Goal: Check status: Check status

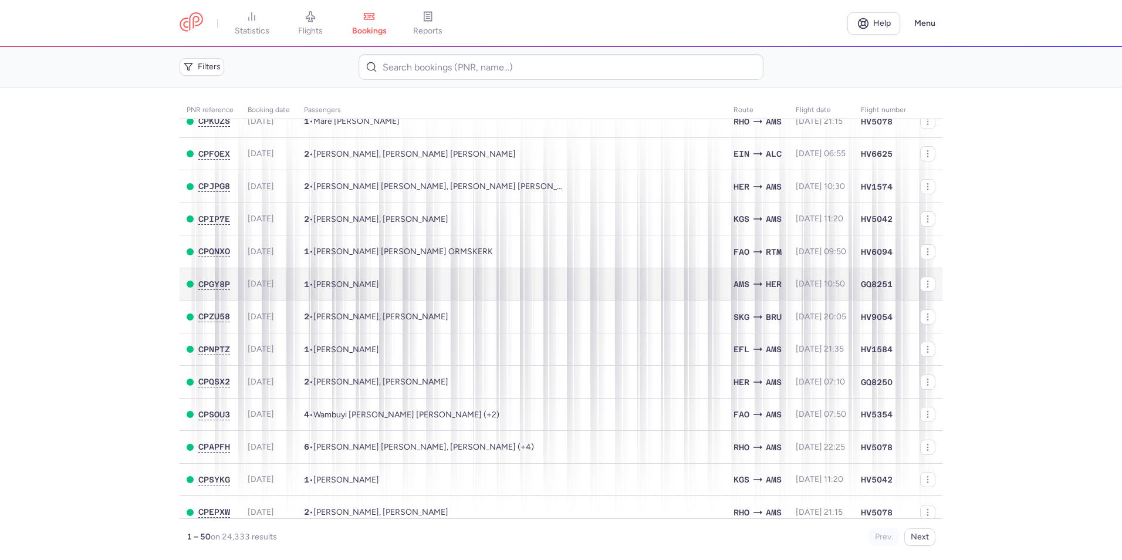
scroll to position [1229, 0]
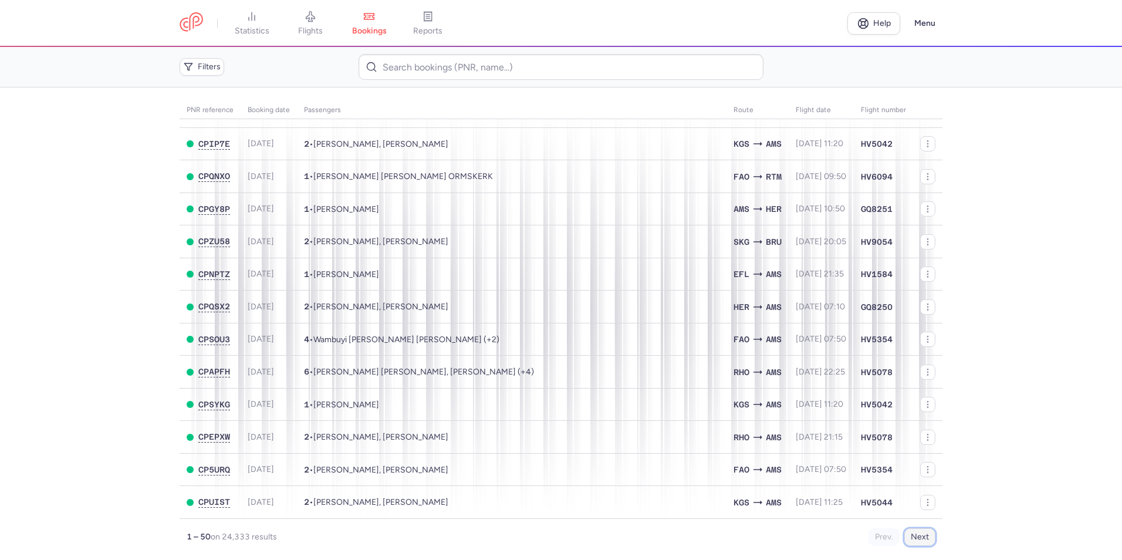
click at [926, 530] on button "Next" at bounding box center [920, 537] width 31 height 18
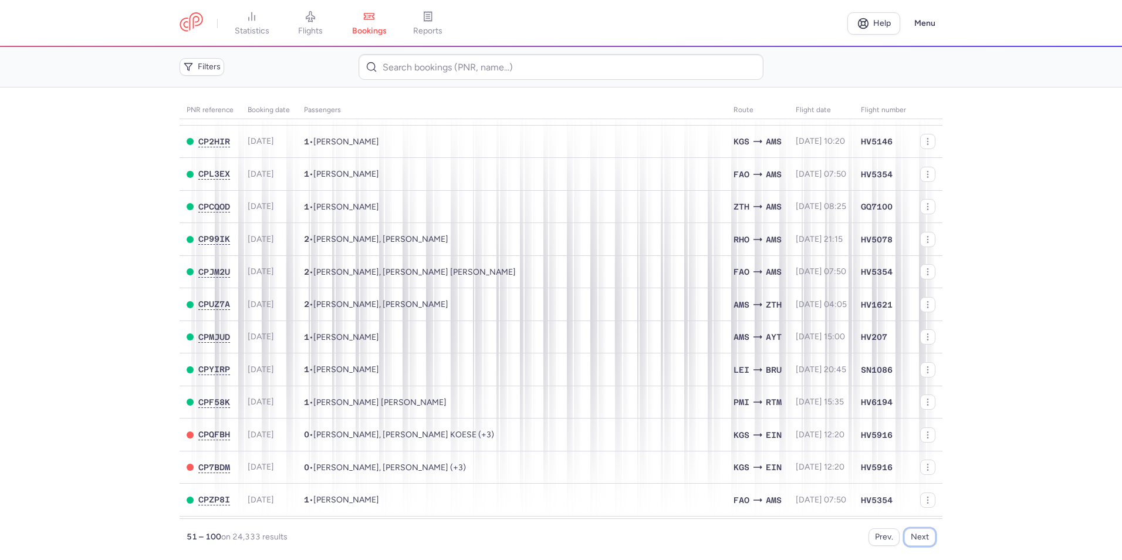
scroll to position [0, 0]
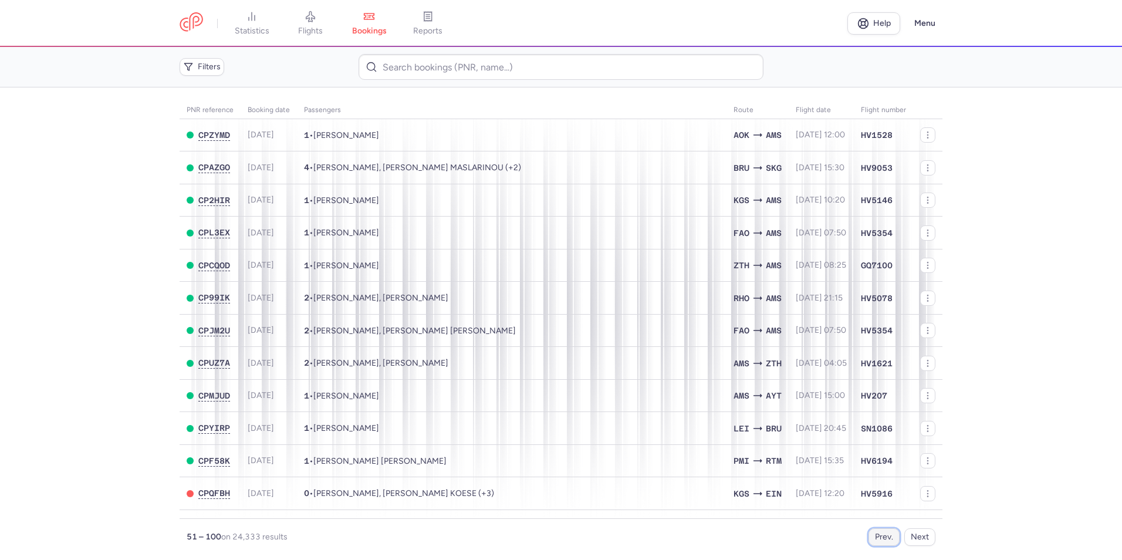
click at [889, 535] on button "Prev." at bounding box center [884, 537] width 31 height 18
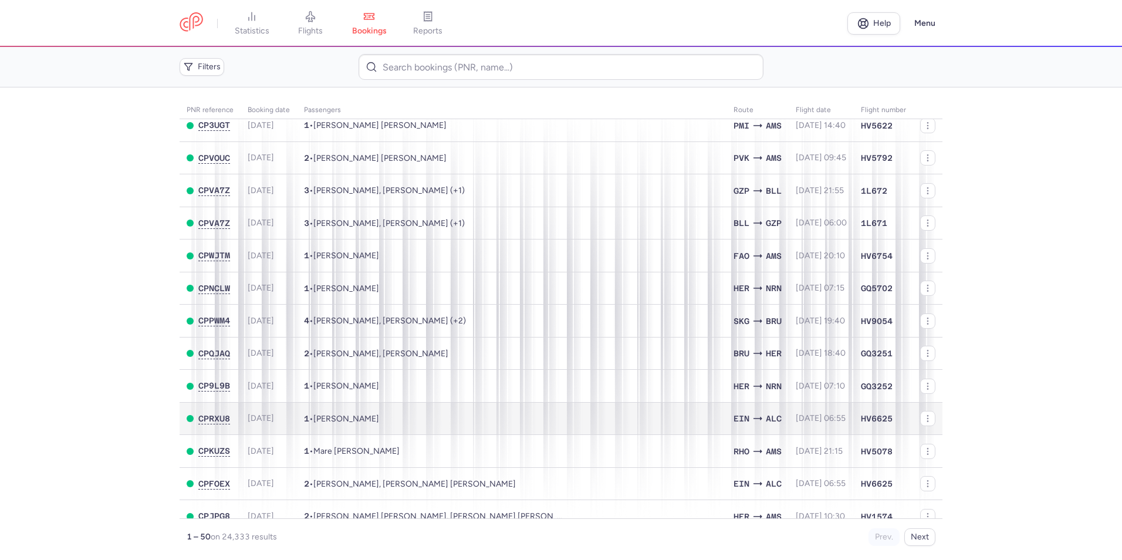
scroll to position [818, 0]
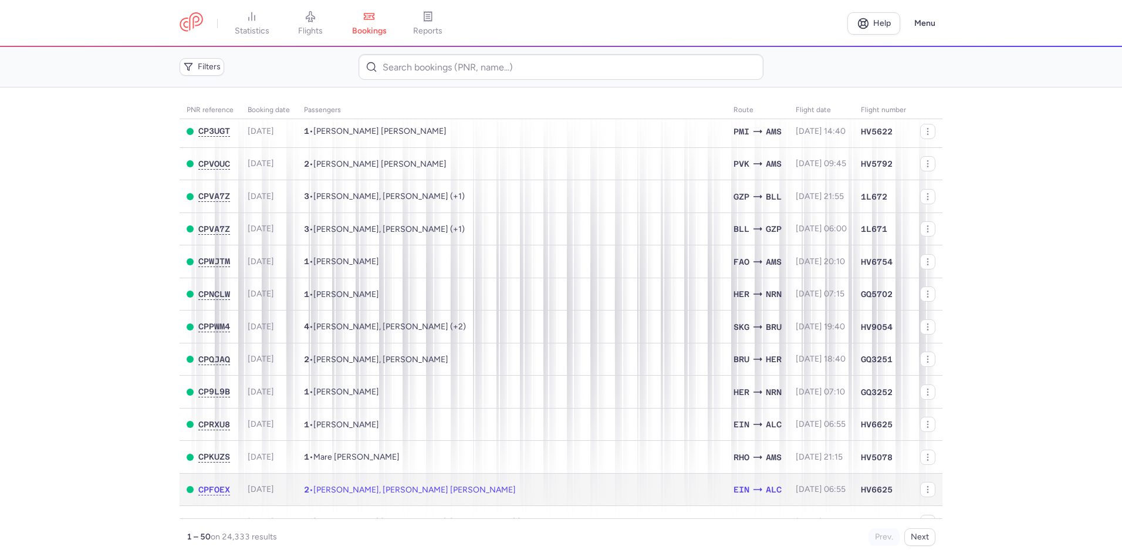
click at [643, 487] on td "2 • Andrii KUTSENKO, Vaszil KIRIK" at bounding box center [512, 489] width 430 height 33
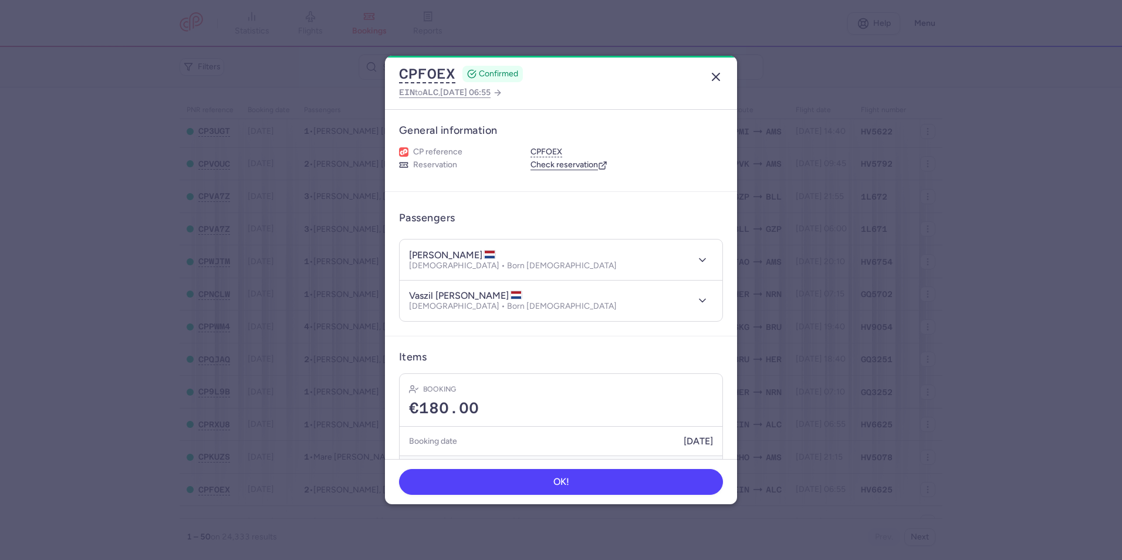
click at [713, 72] on icon "button" at bounding box center [716, 77] width 14 height 14
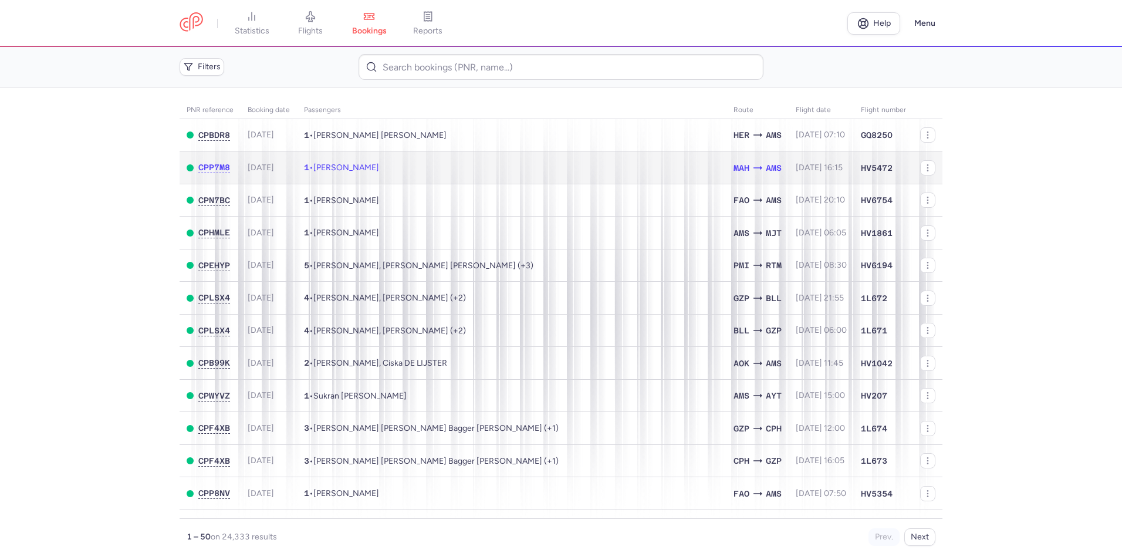
click at [593, 171] on td "1 • Hugo PERDOMO" at bounding box center [512, 167] width 430 height 33
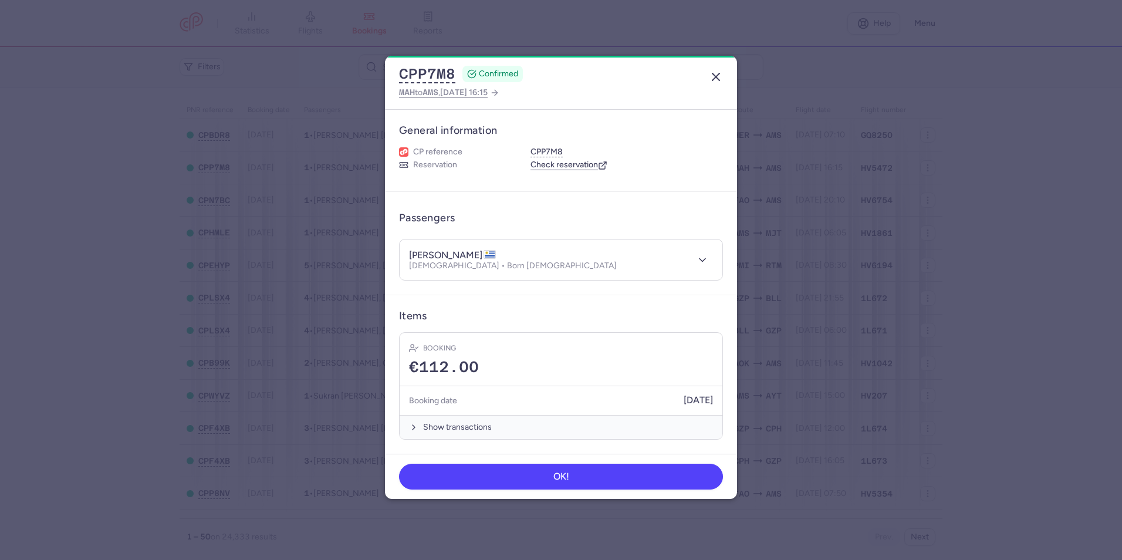
click at [720, 76] on icon "button" at bounding box center [716, 77] width 14 height 14
